Goal: Information Seeking & Learning: Learn about a topic

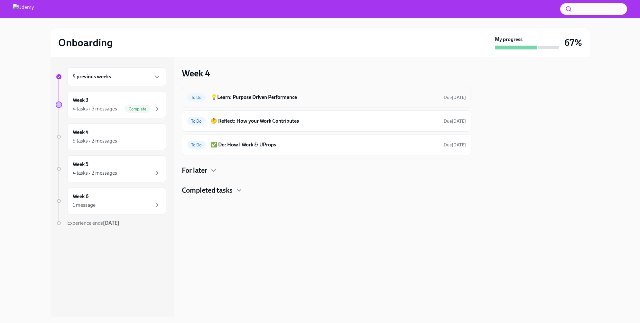
click at [272, 97] on h6 "💡Learn: Purpose Driven Performance" at bounding box center [325, 97] width 228 height 7
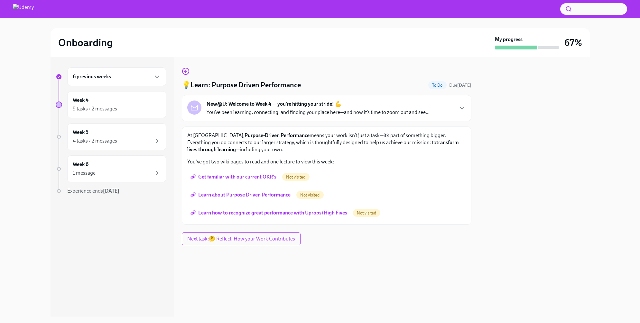
click at [245, 178] on span "Get familiar with our current OKR's" at bounding box center [234, 177] width 85 height 6
click at [267, 194] on span "Learn about Purpose Driven Performance" at bounding box center [241, 195] width 99 height 6
click at [318, 214] on span "Learn how to recognize great performance with Uprops/High Fives" at bounding box center [269, 213] width 155 height 6
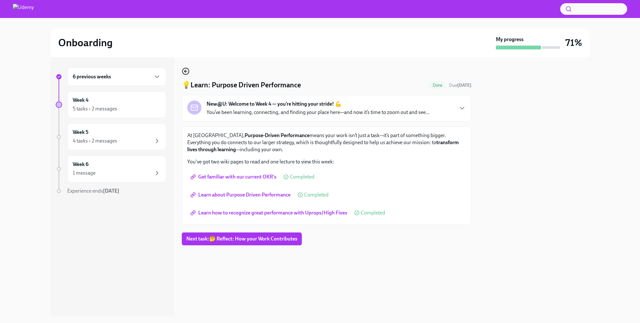
click at [186, 69] on icon "button" at bounding box center [186, 72] width 8 height 8
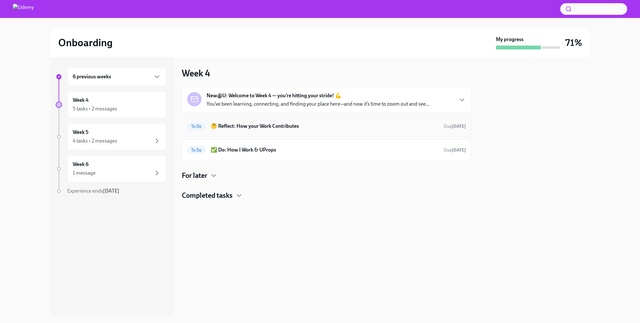
click at [340, 128] on h6 "🤔 Reflect: How your Work Contributes" at bounding box center [325, 126] width 228 height 7
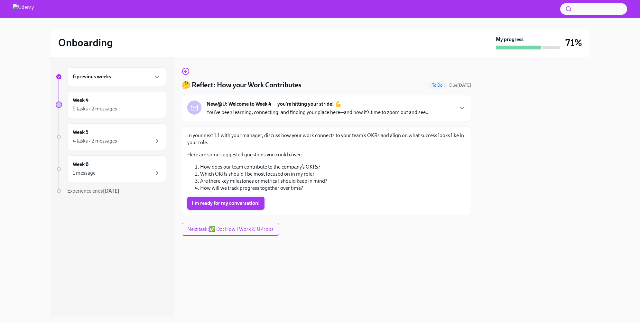
click at [239, 204] on span "I'm ready for my conversation!" at bounding box center [226, 203] width 68 height 6
click at [185, 73] on icon "button" at bounding box center [184, 71] width 1 height 3
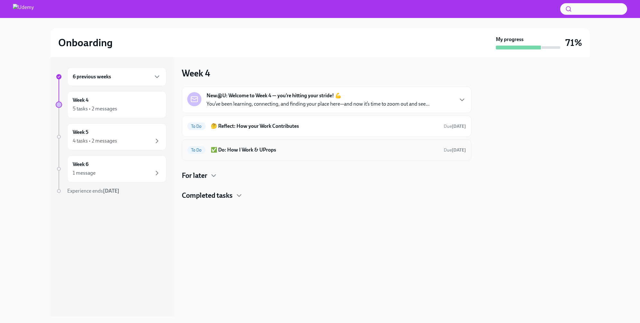
click at [285, 147] on h6 "✅ Do: How I Work & UProps" at bounding box center [325, 150] width 228 height 7
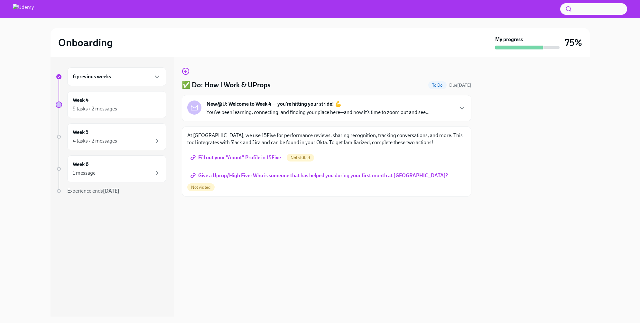
click at [258, 157] on span "Fill out your "About" Profile in 15Five" at bounding box center [236, 158] width 89 height 6
click at [214, 185] on span "Not visited" at bounding box center [200, 187] width 27 height 5
click at [339, 178] on span "Give a Uprop/High Five: Who is someone that has helped you during your first mo…" at bounding box center [320, 176] width 256 height 6
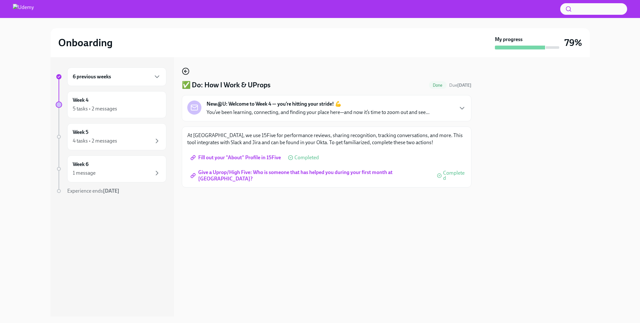
click at [182, 72] on icon "button" at bounding box center [186, 72] width 8 height 8
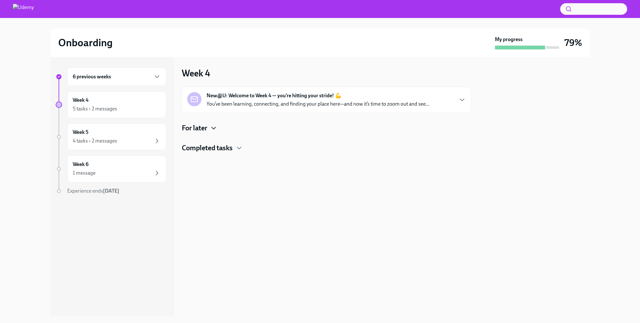
click at [214, 127] on icon "button" at bounding box center [214, 128] width 8 height 8
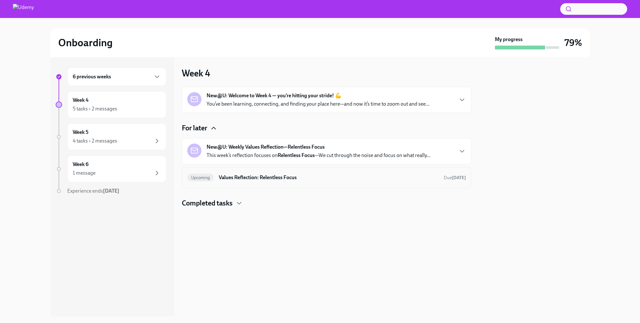
click at [328, 179] on h6 "Values Reflection: Relentless Focus" at bounding box center [328, 177] width 219 height 7
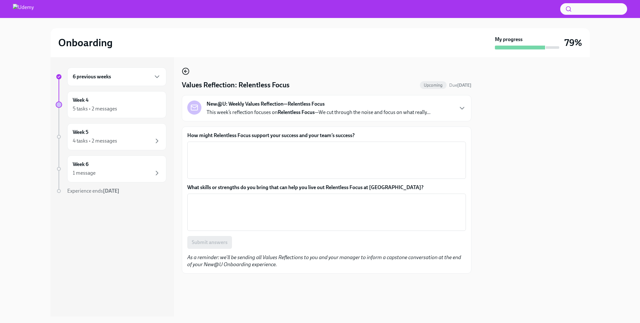
click at [183, 70] on icon "button" at bounding box center [186, 72] width 8 height 8
